Goal: Information Seeking & Learning: Learn about a topic

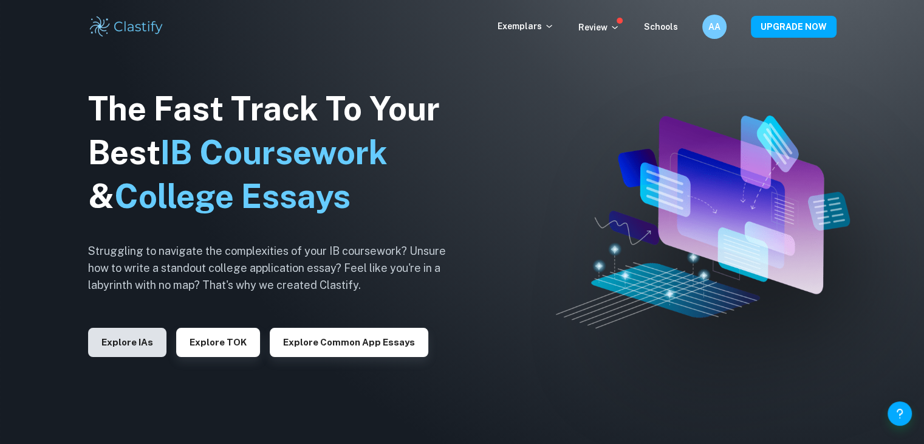
click at [105, 347] on button "Explore IAs" at bounding box center [127, 341] width 78 height 29
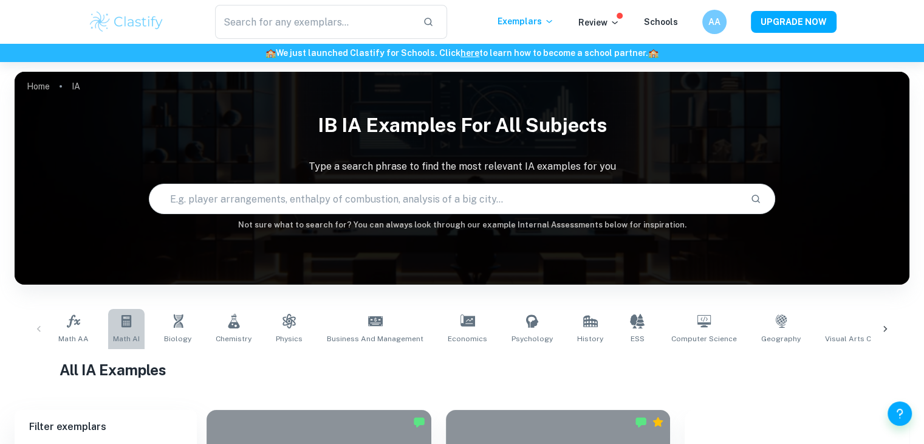
click at [129, 328] on link "Math AI" at bounding box center [126, 329] width 36 height 40
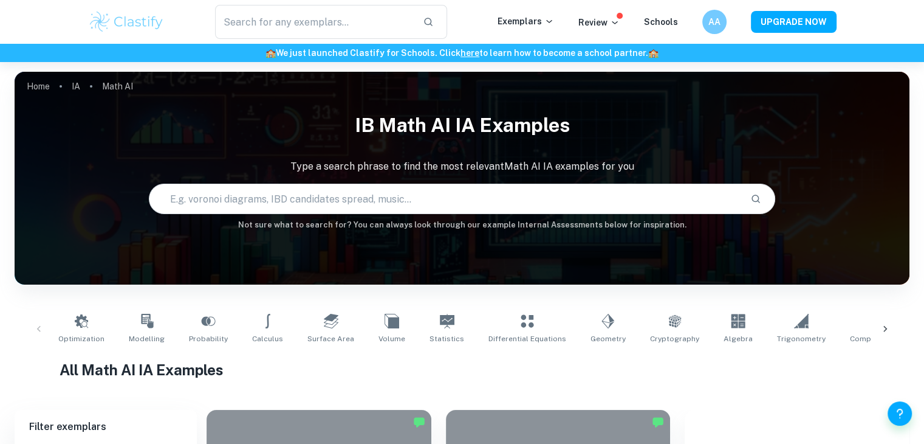
scroll to position [98, 0]
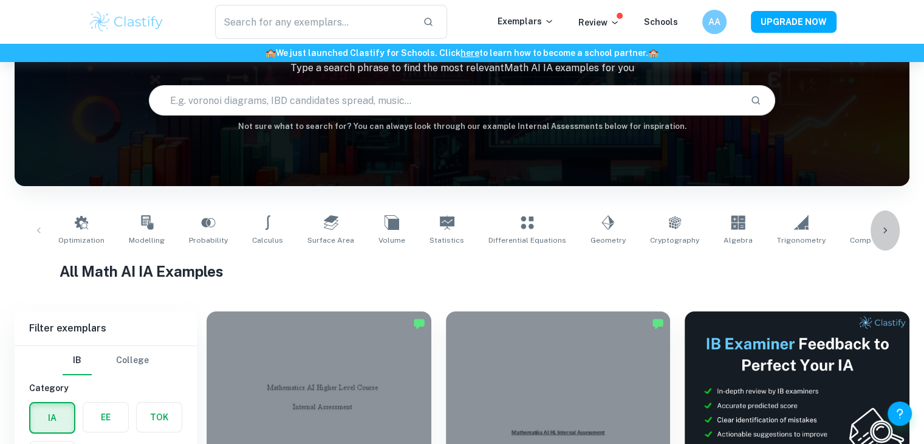
click at [880, 220] on div at bounding box center [885, 230] width 29 height 40
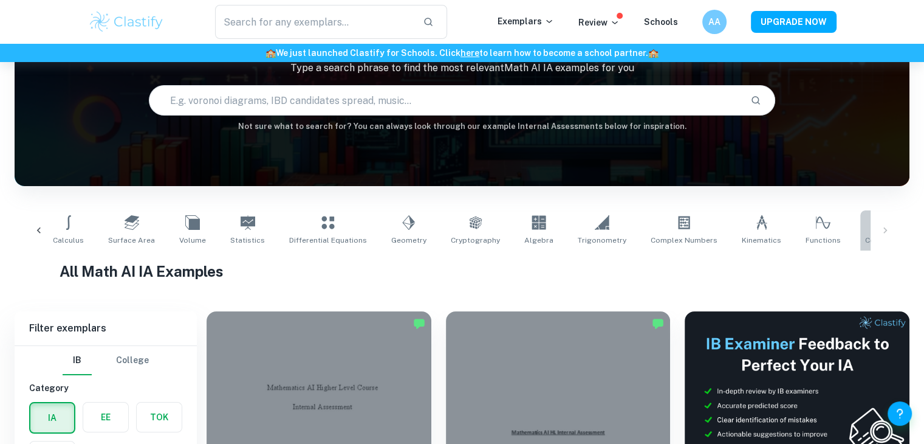
click at [860, 222] on link "Correlation" at bounding box center [885, 230] width 50 height 40
type input "Correlation"
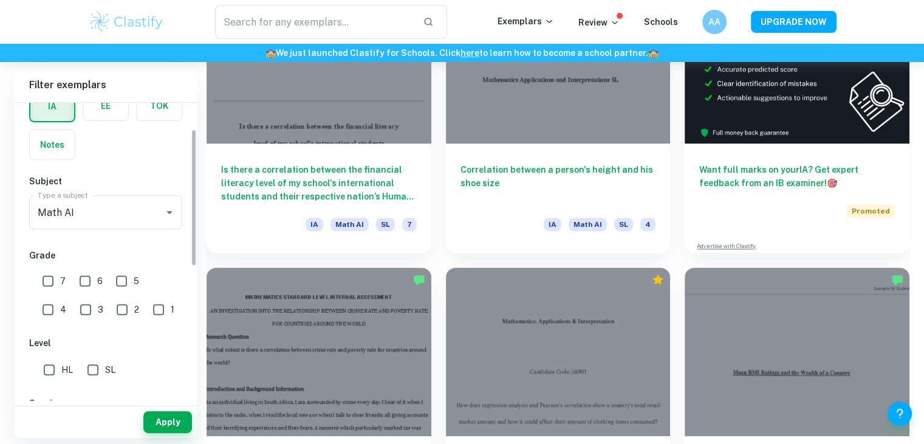
scroll to position [70, 0]
click at [53, 275] on input "7" at bounding box center [48, 279] width 24 height 24
checkbox input "true"
click at [44, 368] on input "HL" at bounding box center [49, 367] width 24 height 24
checkbox input "true"
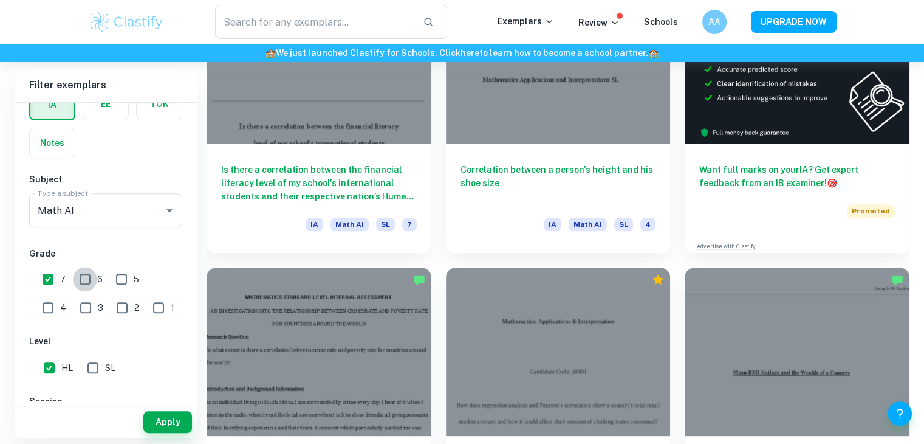
click at [85, 276] on input "6" at bounding box center [85, 279] width 24 height 24
checkbox input "true"
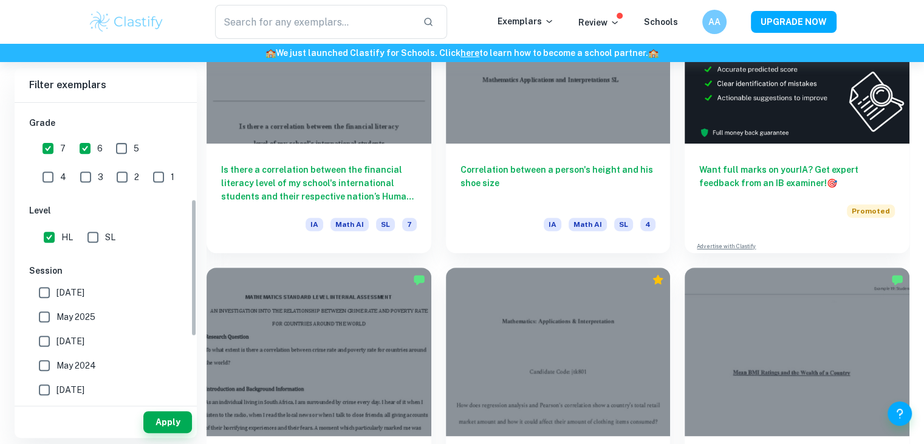
scroll to position [213, 0]
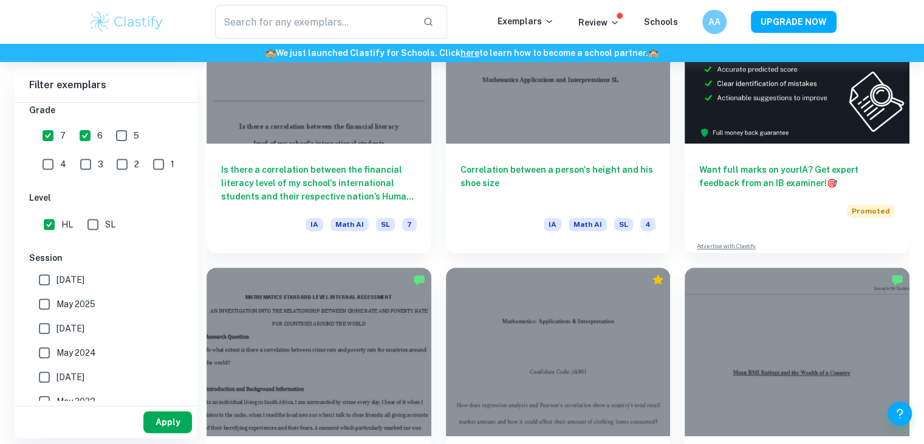
click at [156, 419] on button "Apply" at bounding box center [167, 422] width 49 height 22
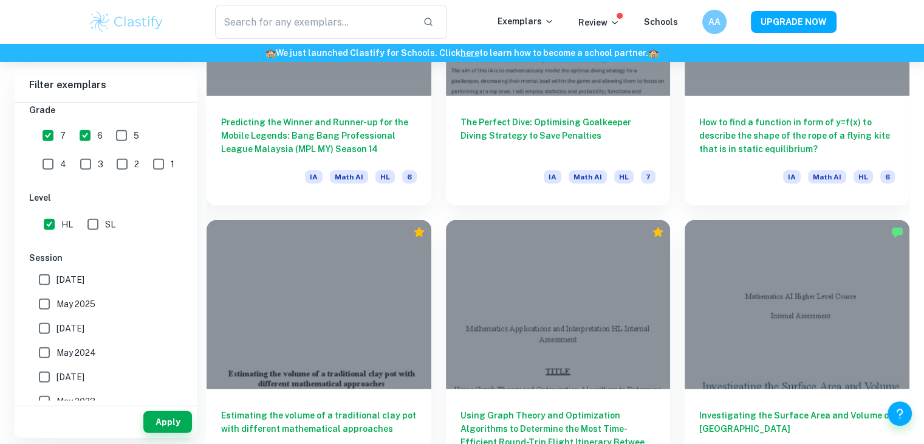
scroll to position [3167, 0]
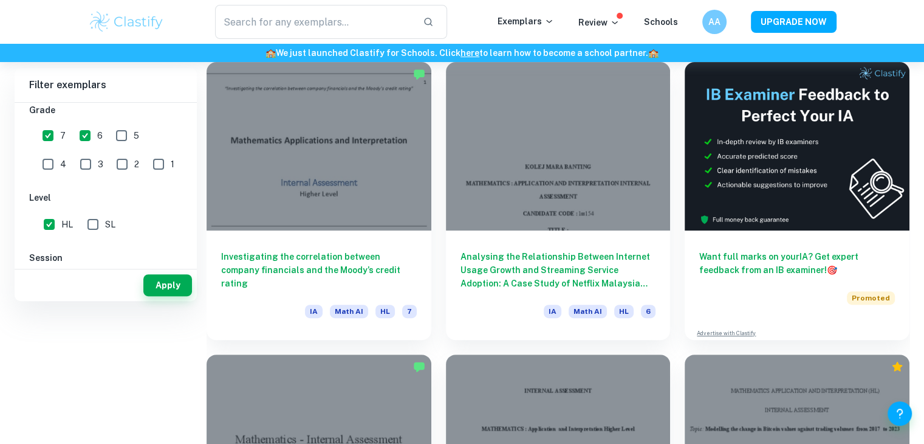
scroll to position [0, 0]
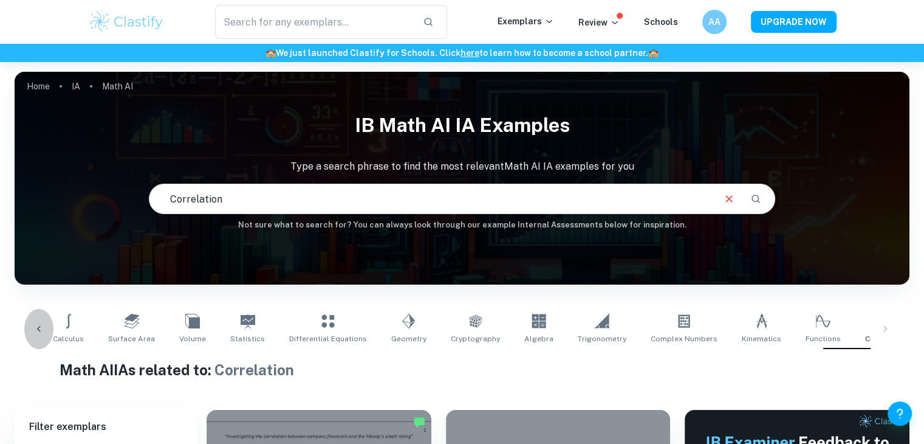
click at [34, 324] on icon at bounding box center [39, 329] width 12 height 12
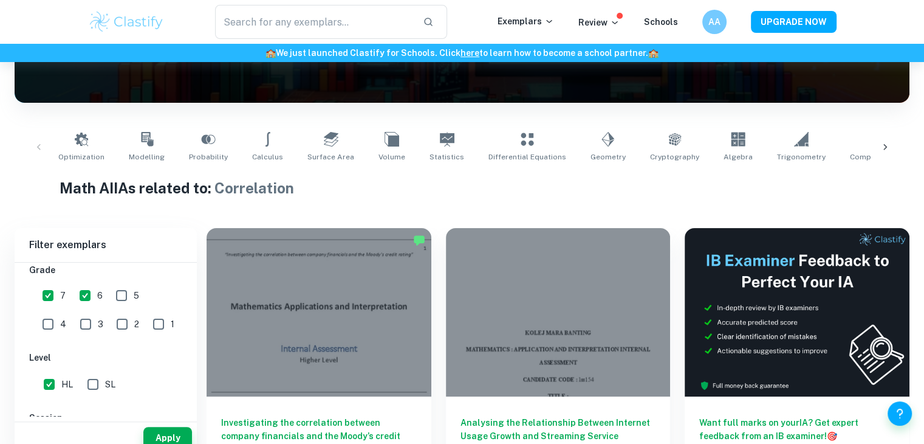
scroll to position [208, 0]
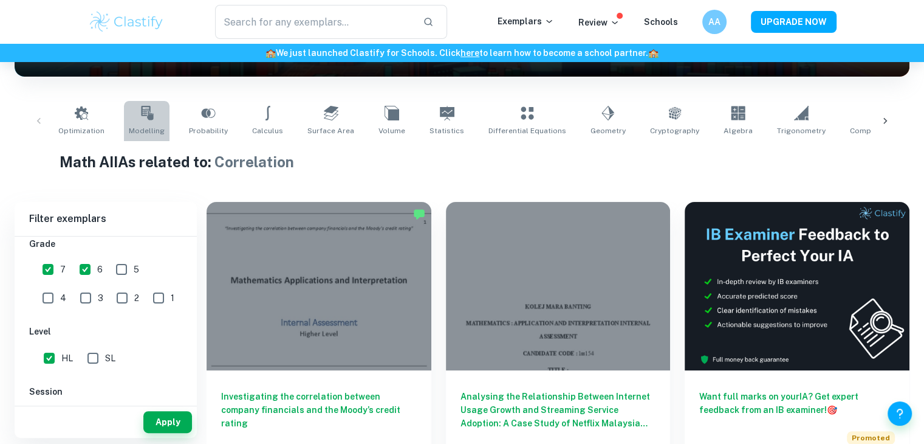
click at [143, 117] on icon at bounding box center [147, 113] width 12 height 15
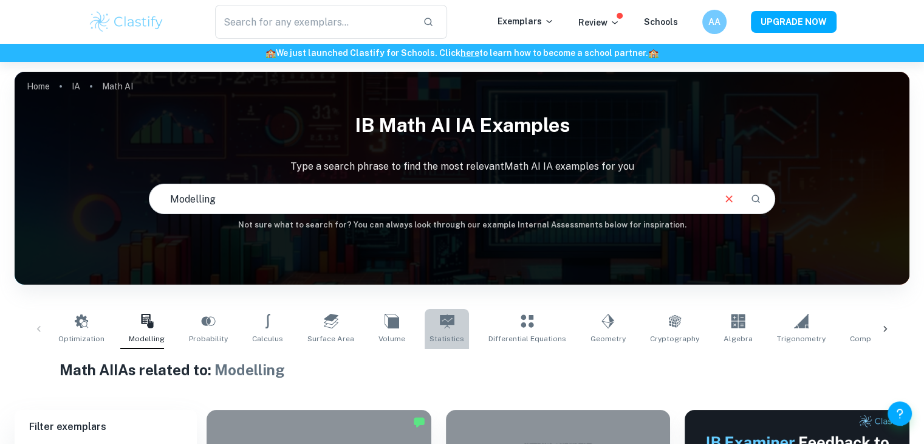
click at [440, 317] on icon at bounding box center [447, 321] width 15 height 15
type input "Statistics"
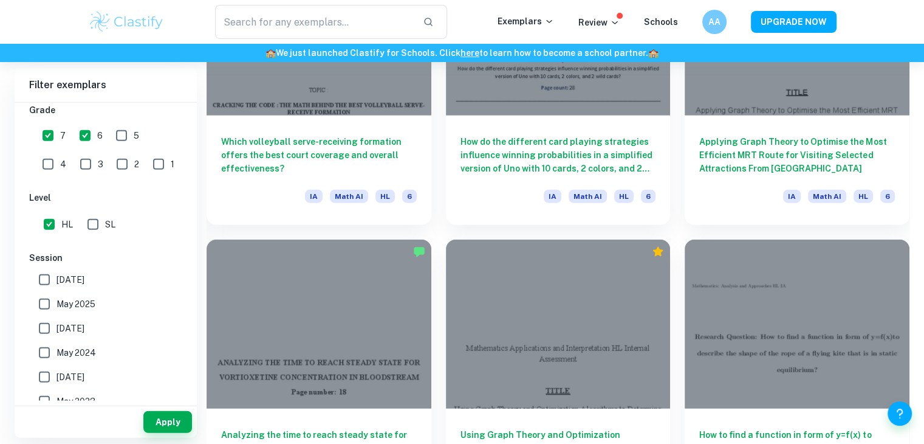
scroll to position [3167, 0]
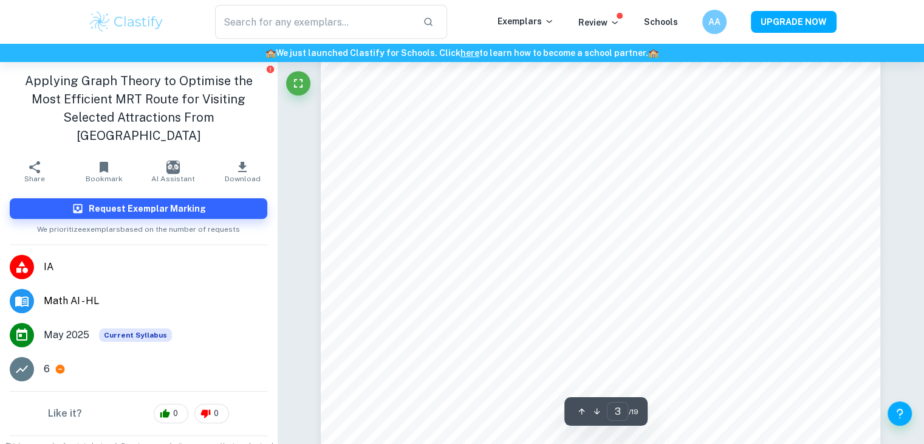
scroll to position [1873, 0]
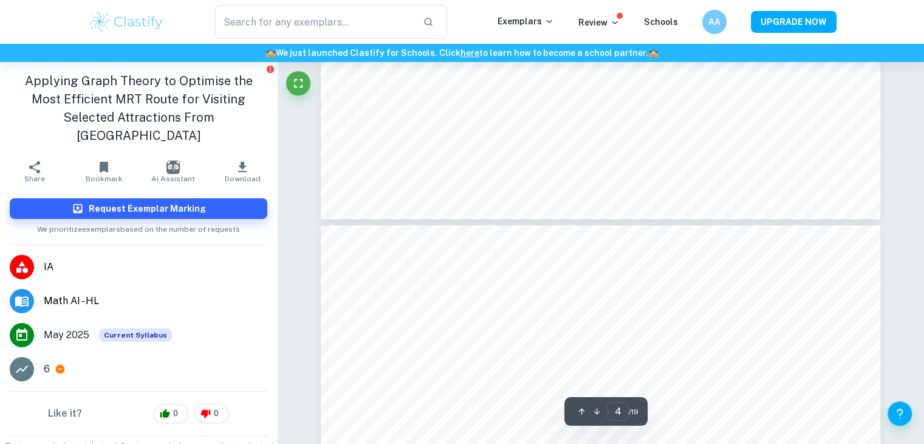
type input "5"
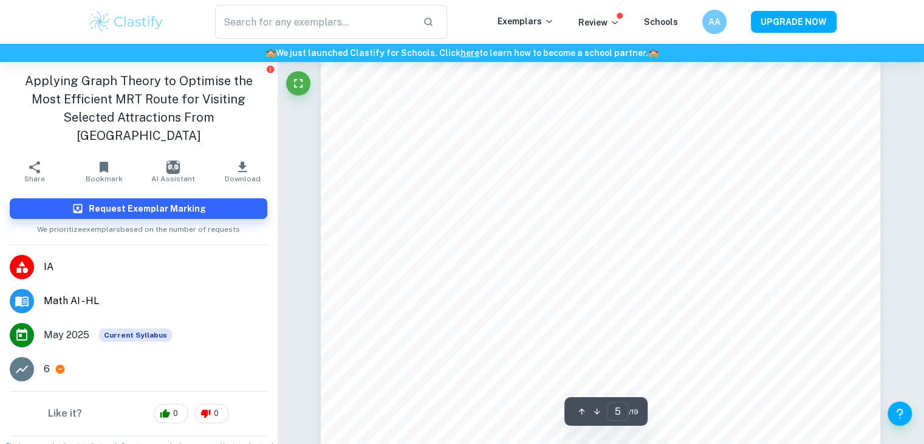
scroll to position [3152, 0]
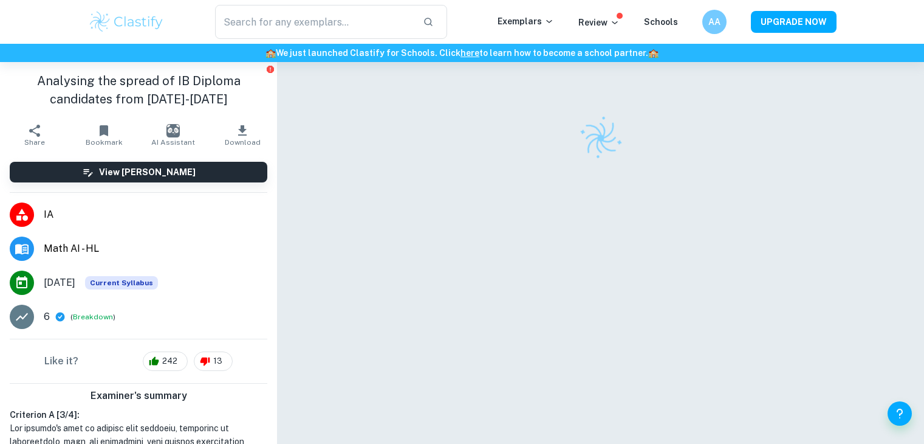
checkbox input "true"
